Goal: Information Seeking & Learning: Learn about a topic

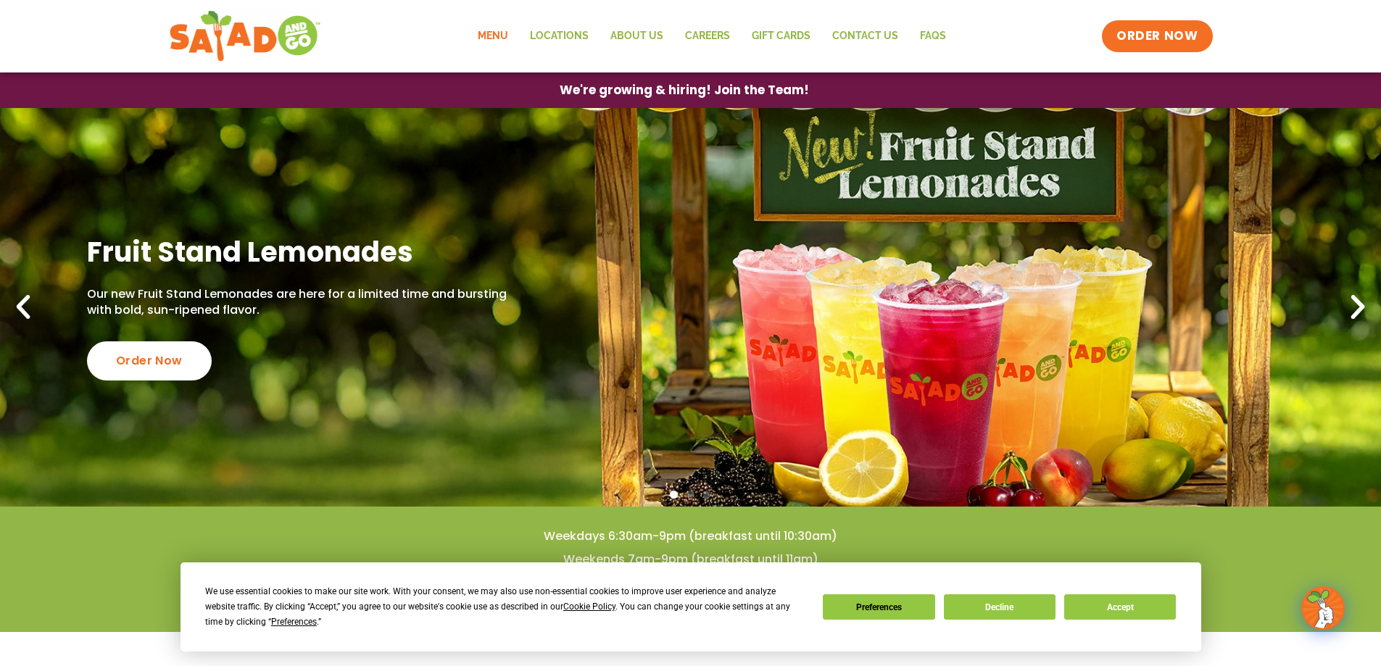
click at [506, 33] on link "Menu" at bounding box center [493, 36] width 52 height 33
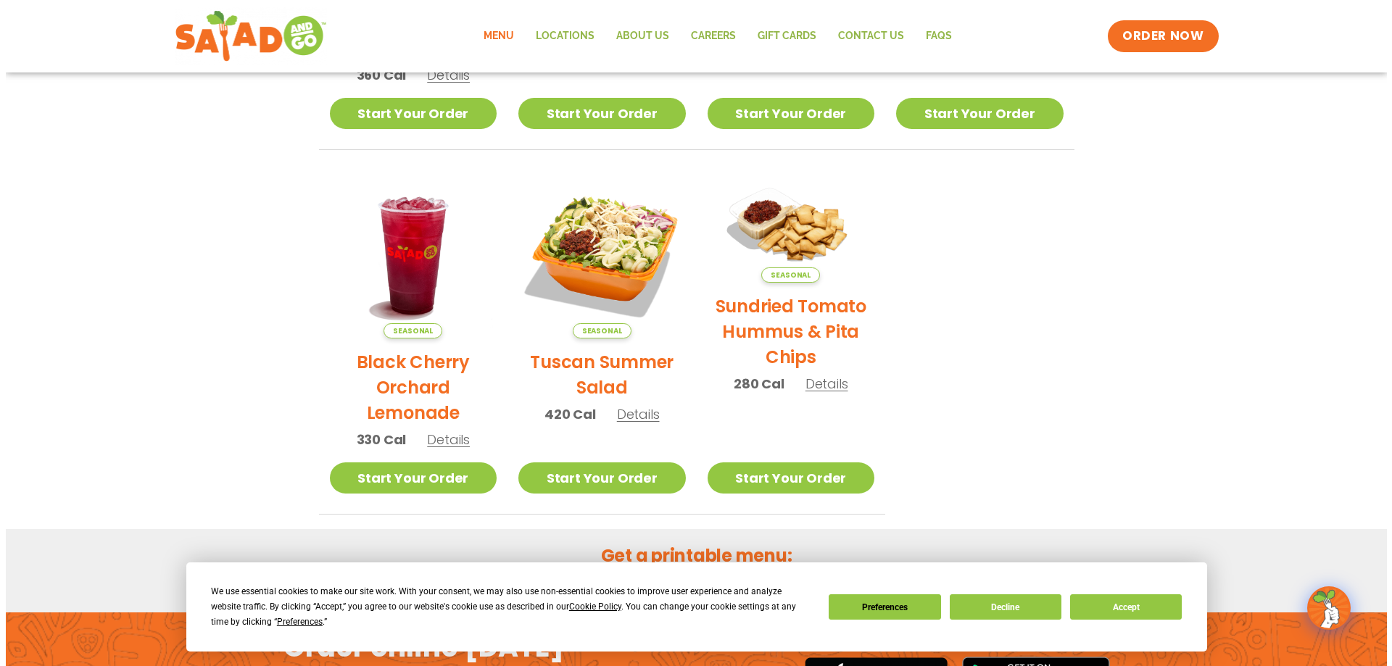
scroll to position [653, 0]
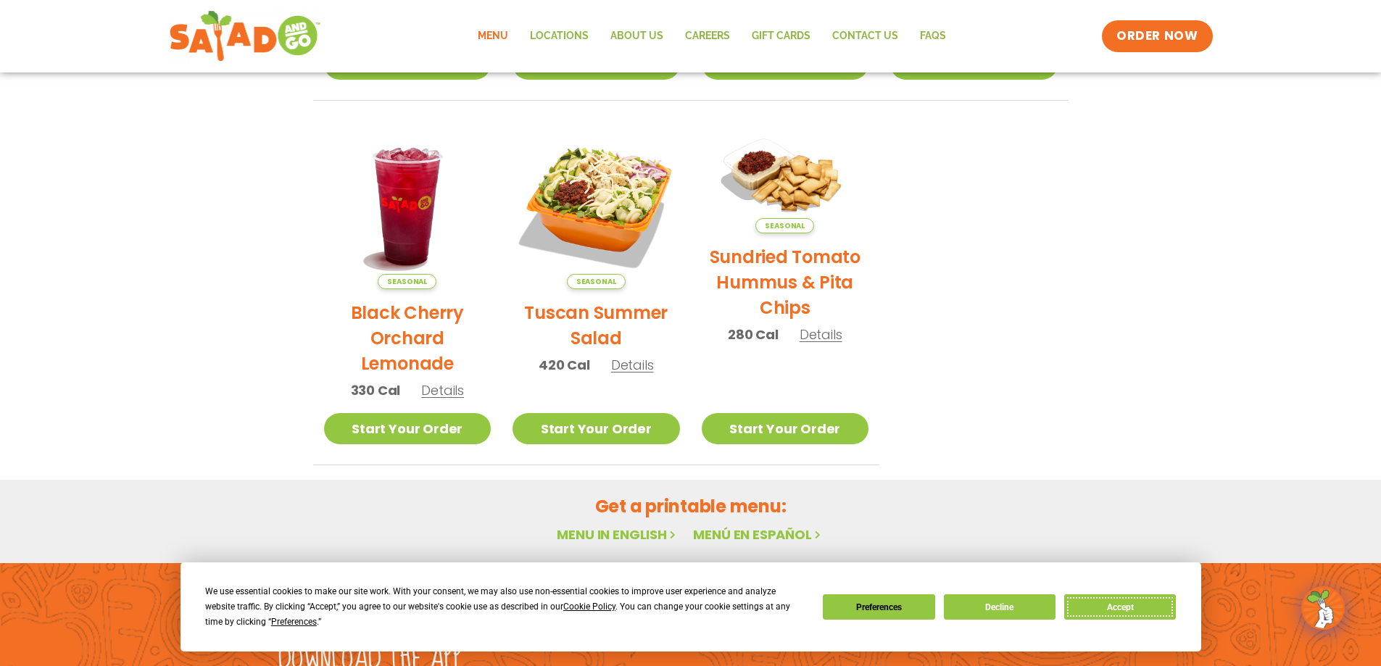
click at [1129, 607] on button "Accept" at bounding box center [1120, 607] width 112 height 25
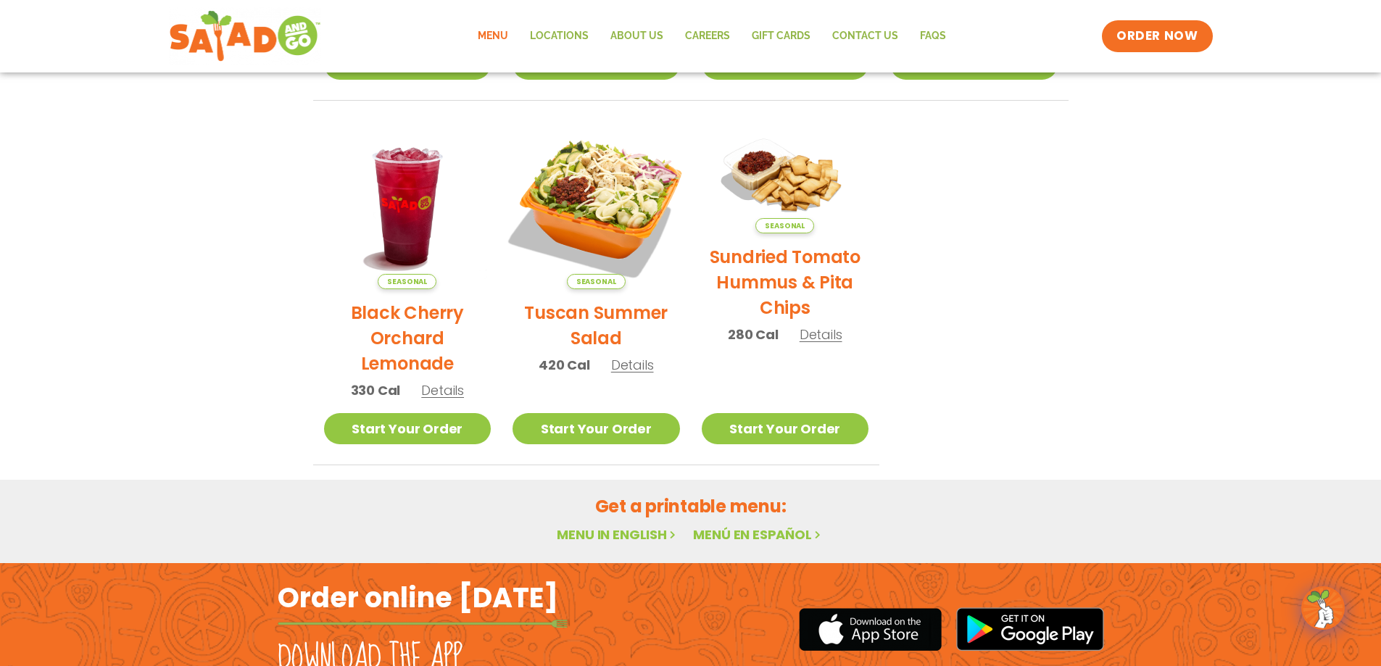
click at [603, 198] on img at bounding box center [596, 205] width 196 height 196
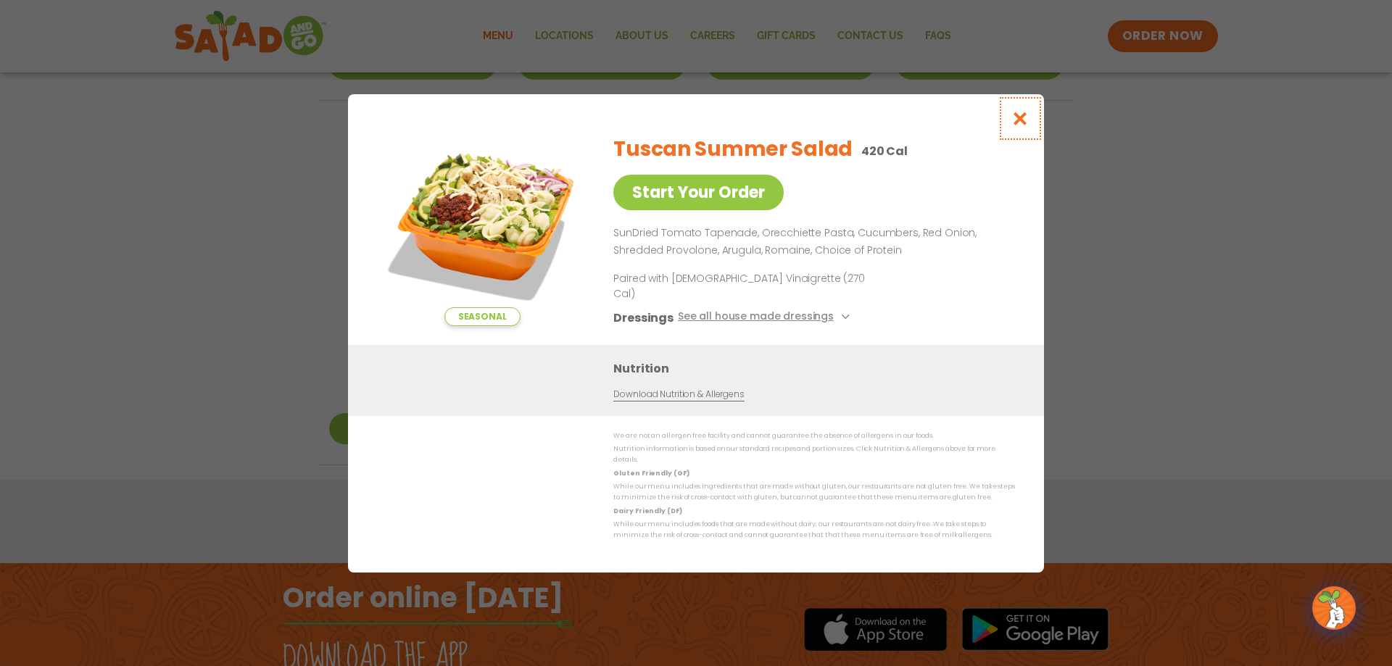
click at [1019, 126] on icon "Close modal" at bounding box center [1020, 118] width 18 height 15
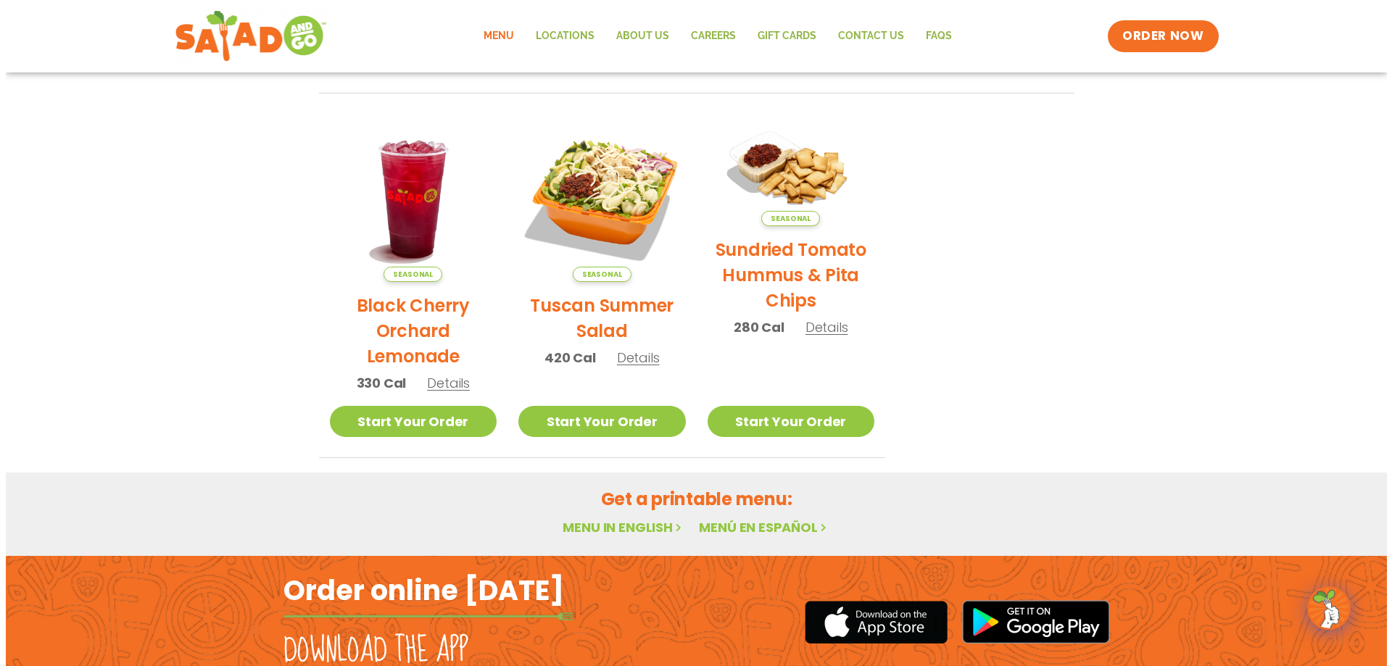
scroll to position [674, 0]
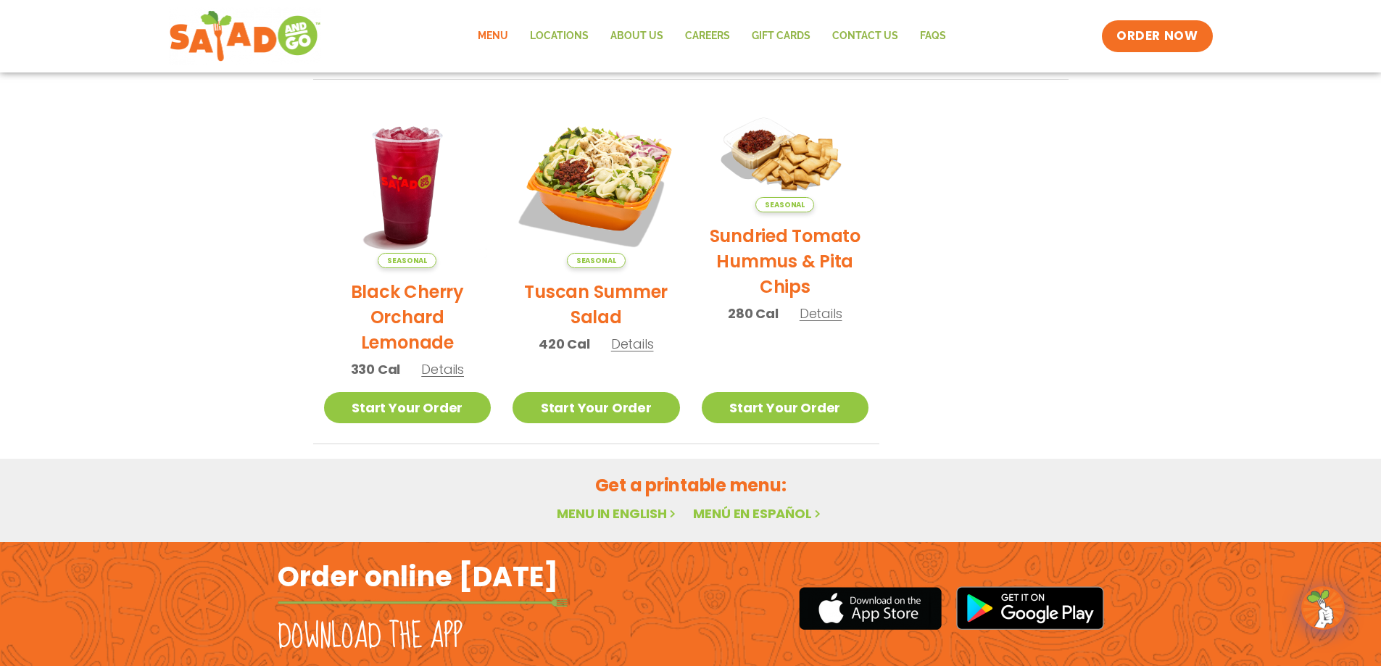
click at [618, 352] on span "Details" at bounding box center [632, 344] width 43 height 18
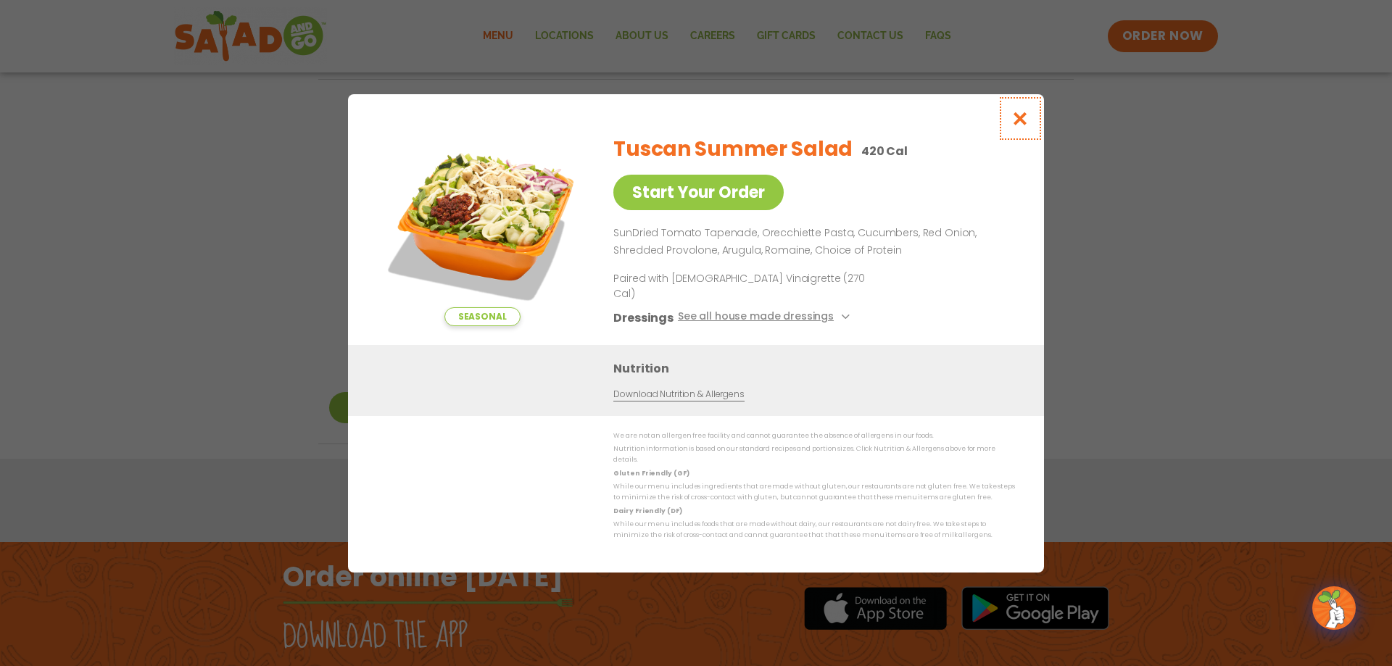
drag, startPoint x: 1021, startPoint y: 133, endPoint x: 985, endPoint y: 122, distance: 38.1
click at [1018, 126] on icon "Close modal" at bounding box center [1020, 118] width 18 height 15
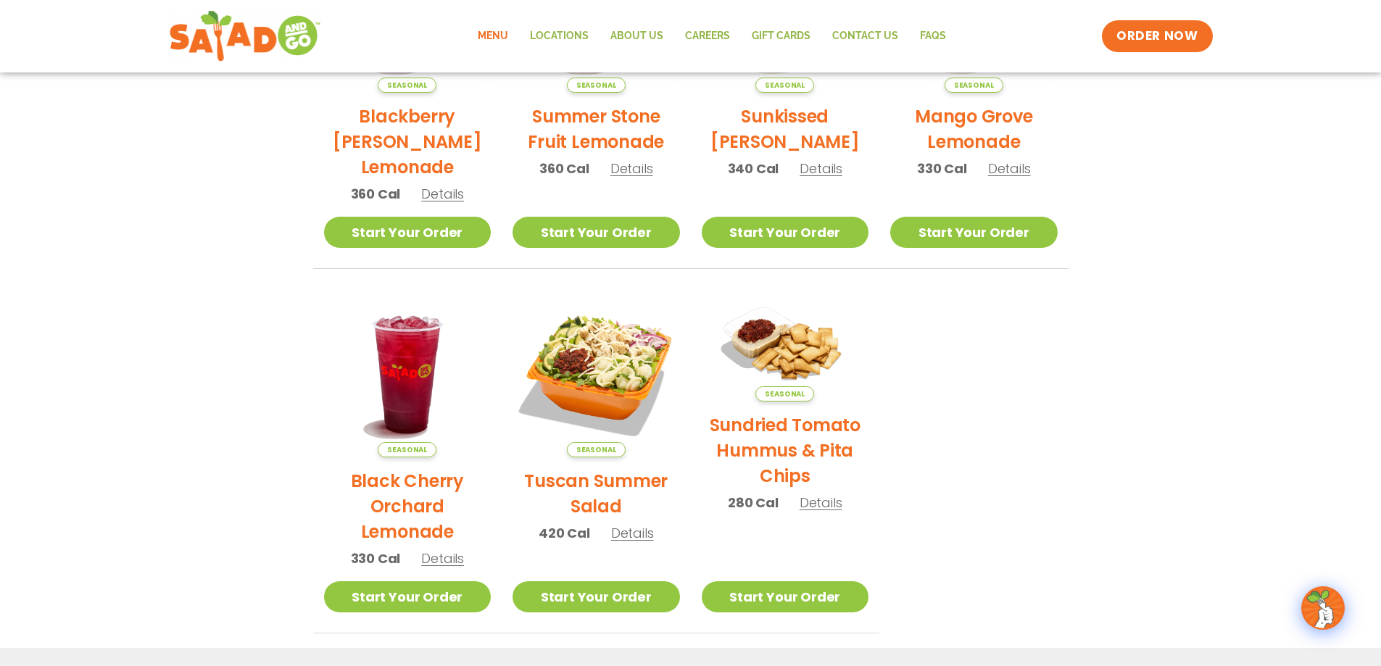
scroll to position [456, 0]
